Goal: Information Seeking & Learning: Learn about a topic

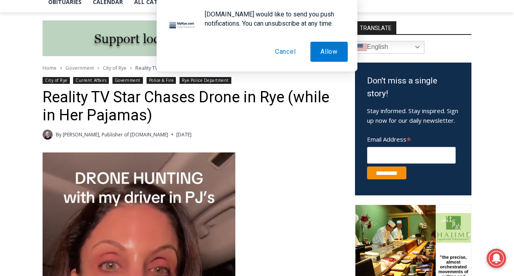
scroll to position [199, 0]
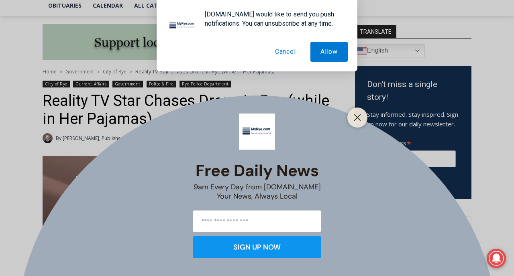
click at [285, 54] on button "Cancel" at bounding box center [285, 52] width 41 height 20
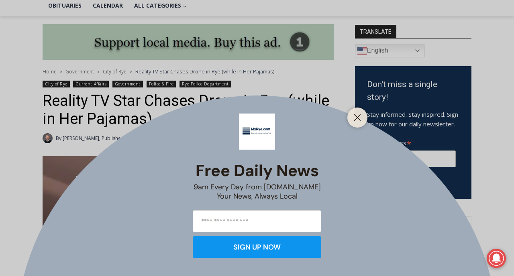
click at [348, 121] on div at bounding box center [358, 118] width 20 height 20
click at [358, 119] on line "Close" at bounding box center [358, 118] width 6 height 6
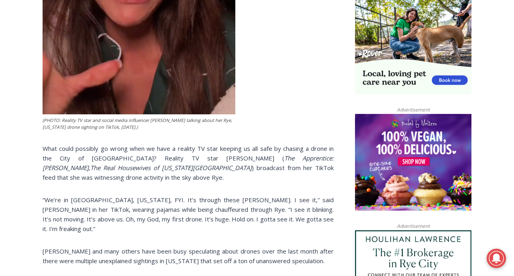
scroll to position [553, 0]
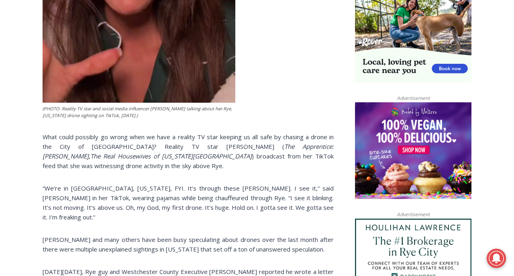
drag, startPoint x: 74, startPoint y: 168, endPoint x: 41, endPoint y: 133, distance: 48.0
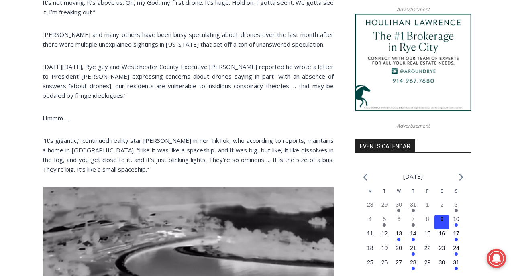
scroll to position [764, 0]
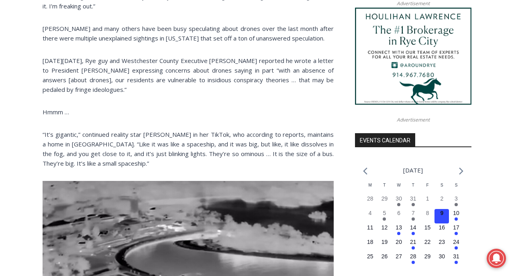
drag, startPoint x: 168, startPoint y: 82, endPoint x: 61, endPoint y: 53, distance: 111.2
click at [61, 56] on p "[DATE][DATE], Rye guy and Westchester County Executive [PERSON_NAME] reported h…" at bounding box center [188, 75] width 291 height 39
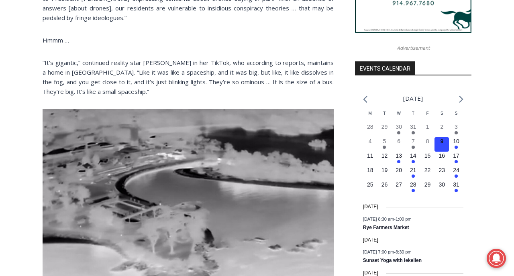
scroll to position [839, 0]
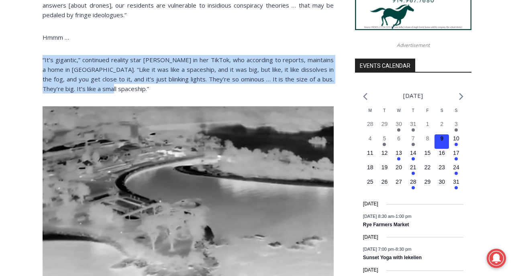
drag, startPoint x: 120, startPoint y: 83, endPoint x: 38, endPoint y: 39, distance: 93.3
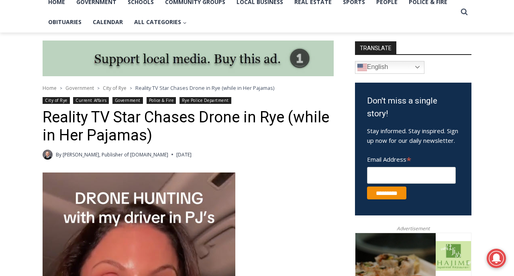
scroll to position [0, 0]
